Goal: Transaction & Acquisition: Purchase product/service

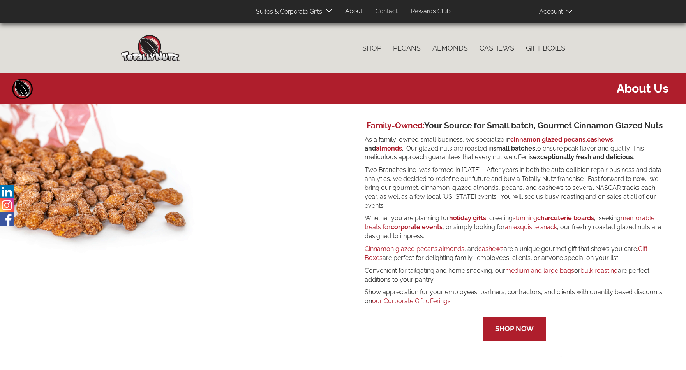
click at [419, 298] on link "our Corporate Gift offerings" at bounding box center [411, 301] width 79 height 7
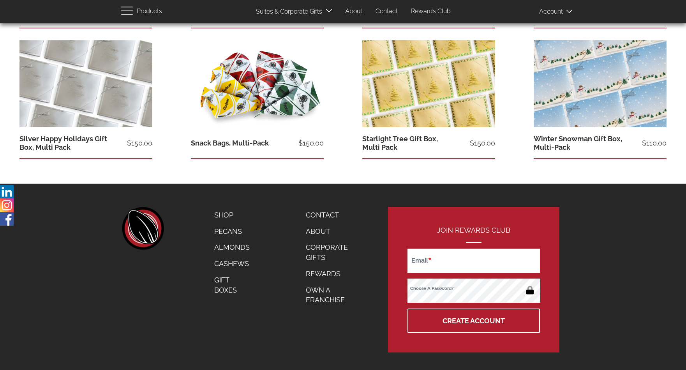
scroll to position [1168, 0]
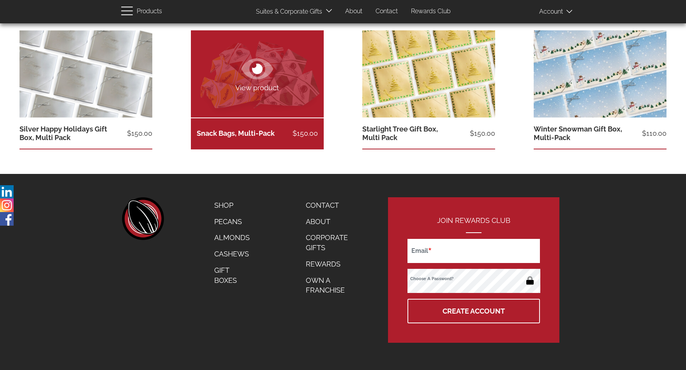
click at [252, 95] on link "View product" at bounding box center [257, 73] width 133 height 87
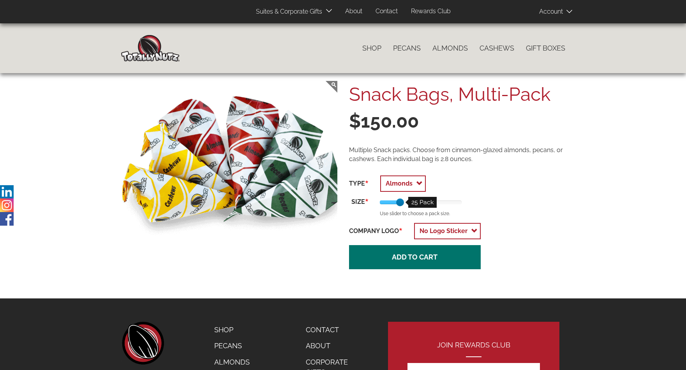
drag, startPoint x: 401, startPoint y: 202, endPoint x: 384, endPoint y: 201, distance: 17.2
drag, startPoint x: 382, startPoint y: 201, endPoint x: 387, endPoint y: 201, distance: 4.3
drag, startPoint x: 399, startPoint y: 202, endPoint x: 421, endPoint y: 202, distance: 21.8
drag, startPoint x: 421, startPoint y: 202, endPoint x: 449, endPoint y: 200, distance: 28.1
drag, startPoint x: 444, startPoint y: 203, endPoint x: 474, endPoint y: 204, distance: 29.6
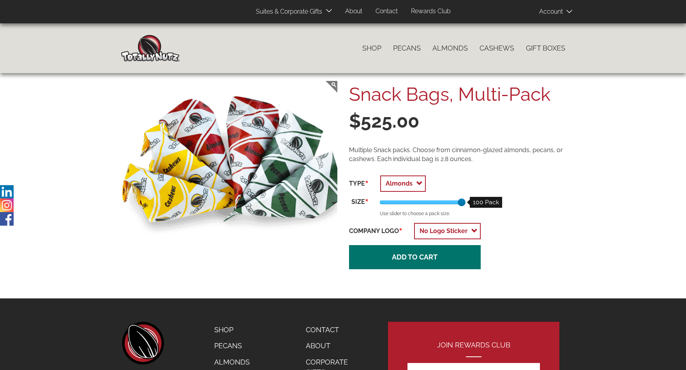
drag, startPoint x: 462, startPoint y: 203, endPoint x: 492, endPoint y: 203, distance: 29.2
